Goal: Task Accomplishment & Management: Manage account settings

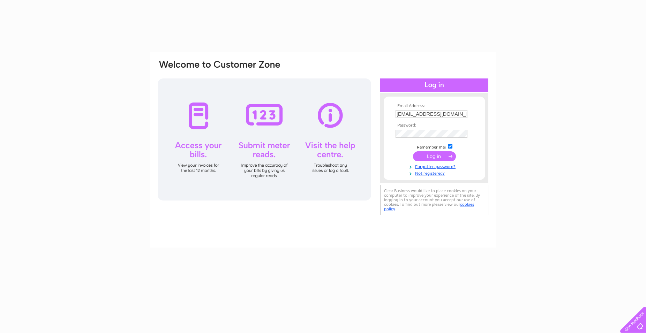
click at [441, 157] on input "submit" at bounding box center [434, 156] width 43 height 10
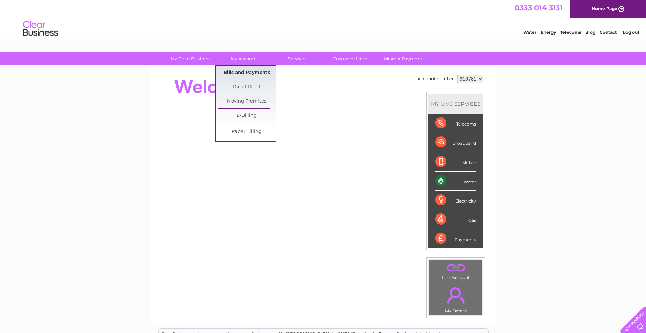
click at [250, 72] on link "Bills and Payments" at bounding box center [247, 73] width 58 height 14
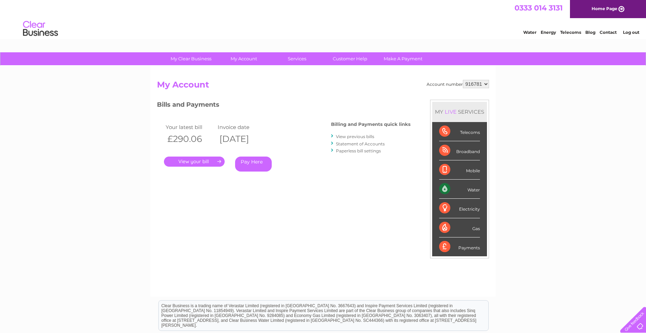
click at [211, 159] on link "." at bounding box center [194, 162] width 61 height 10
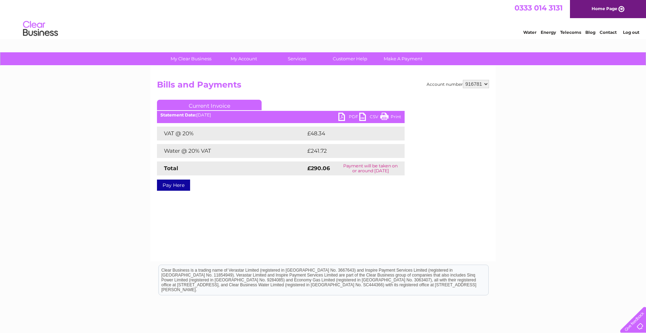
click at [344, 115] on link "PDF" at bounding box center [349, 118] width 21 height 10
